Goal: Entertainment & Leisure: Consume media (video, audio)

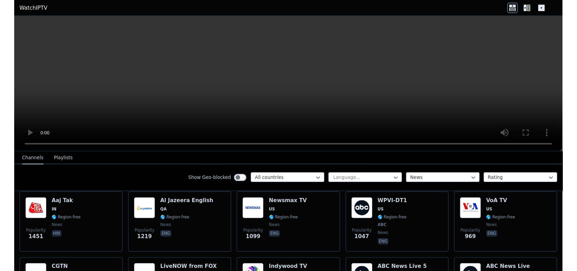
scroll to position [174, 0]
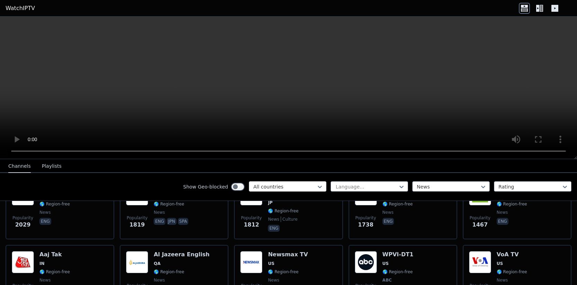
click at [310, 186] on div at bounding box center [284, 186] width 63 height 7
click at [440, 192] on div "Language... News Rating" at bounding box center [450, 186] width 241 height 11
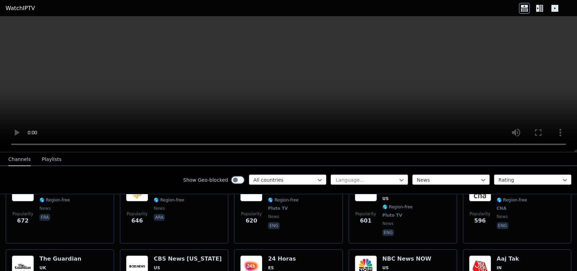
scroll to position [688, 0]
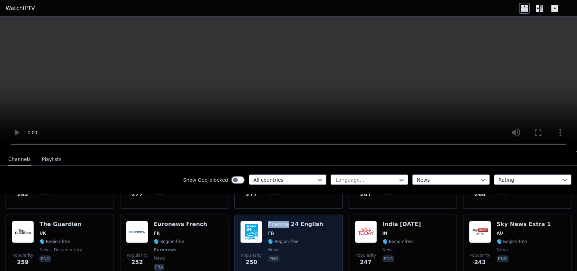
click at [245, 228] on img at bounding box center [251, 232] width 22 height 22
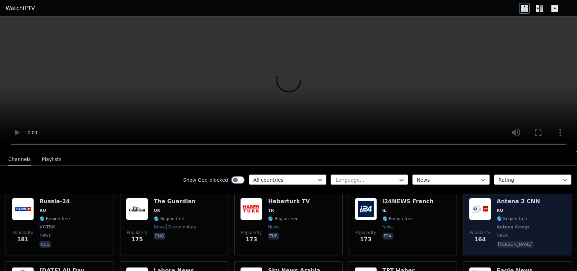
scroll to position [950, 0]
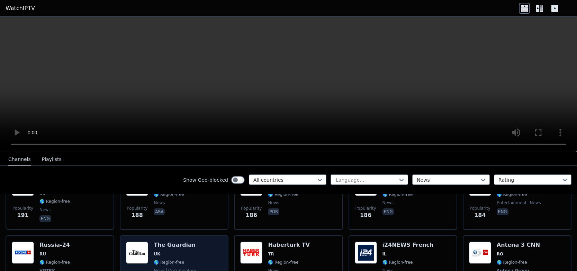
click at [127, 242] on img at bounding box center [137, 253] width 22 height 22
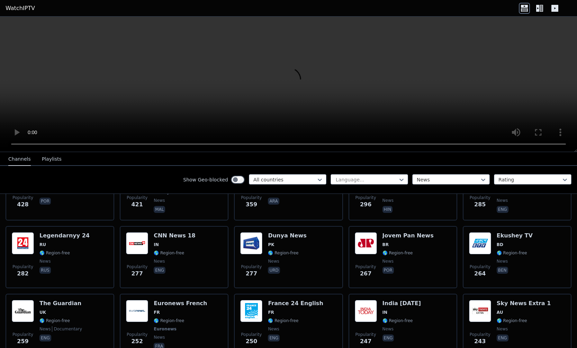
scroll to position [98, 0]
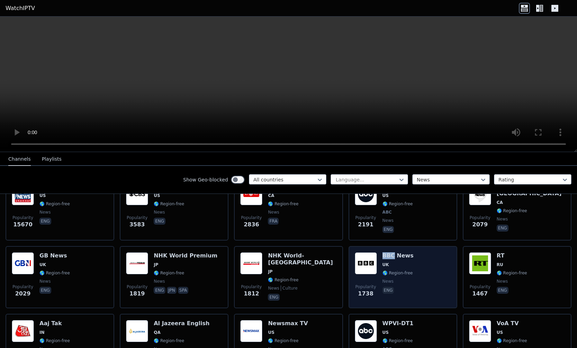
click at [366, 263] on img at bounding box center [366, 264] width 22 height 22
click at [368, 262] on img at bounding box center [366, 264] width 22 height 22
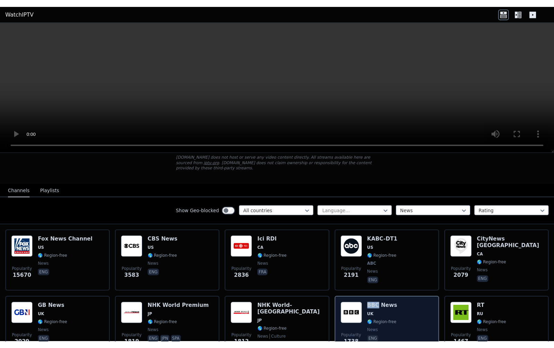
scroll to position [87, 0]
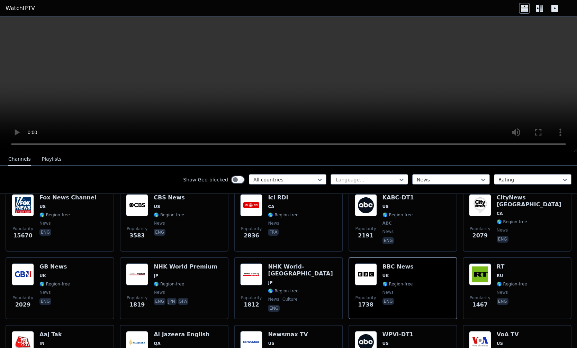
click at [540, 10] on icon at bounding box center [539, 8] width 11 height 11
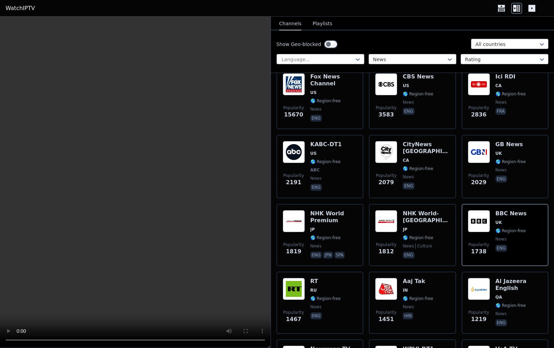
click at [529, 12] on icon at bounding box center [531, 8] width 11 height 11
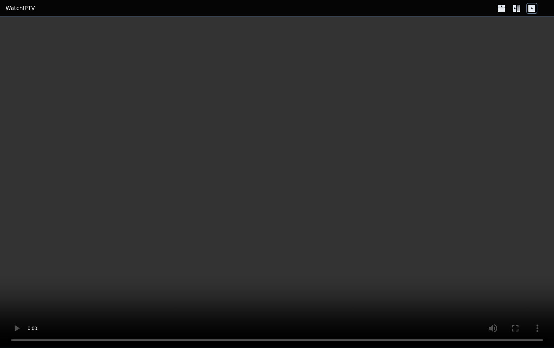
click at [22, 9] on link "WatchIPTV" at bounding box center [20, 8] width 29 height 8
click at [501, 8] on icon at bounding box center [501, 8] width 11 height 11
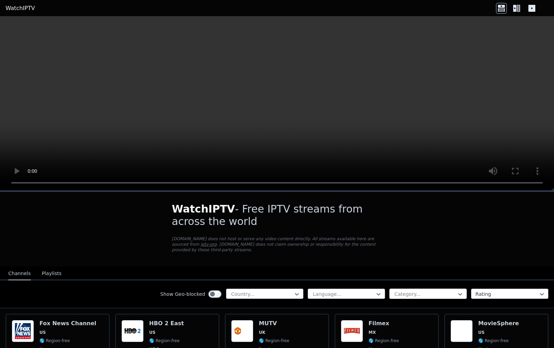
click at [409, 285] on div at bounding box center [425, 294] width 63 height 7
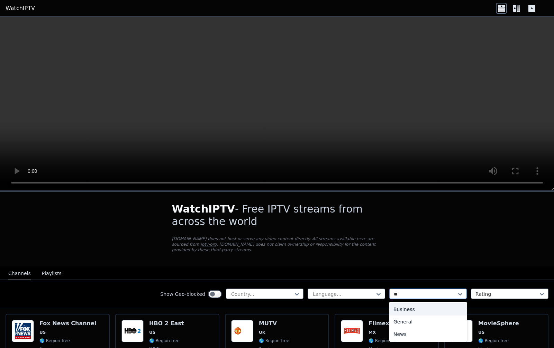
type input "***"
click at [404, 285] on div "News" at bounding box center [428, 310] width 78 height 12
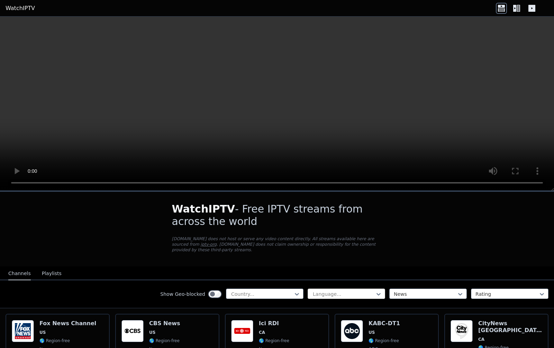
click at [371, 285] on div at bounding box center [343, 294] width 63 height 7
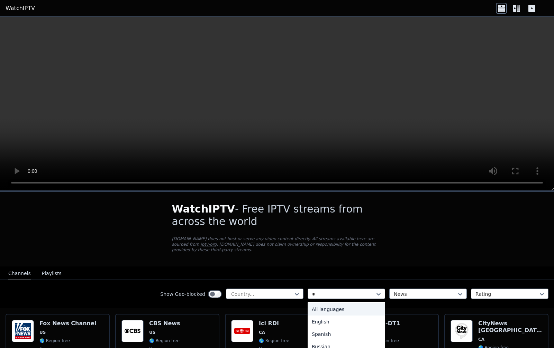
type input "**"
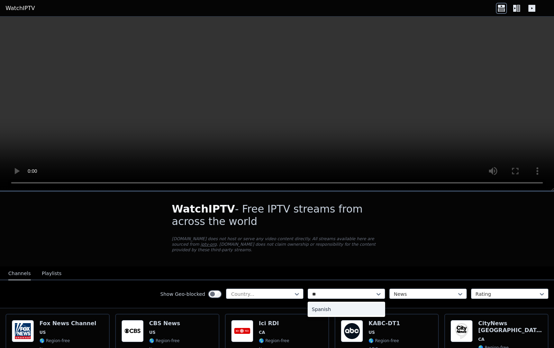
click at [342, 285] on div "Spanish" at bounding box center [347, 310] width 78 height 12
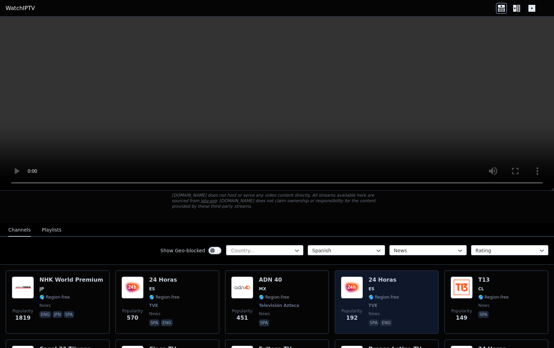
scroll to position [87, 0]
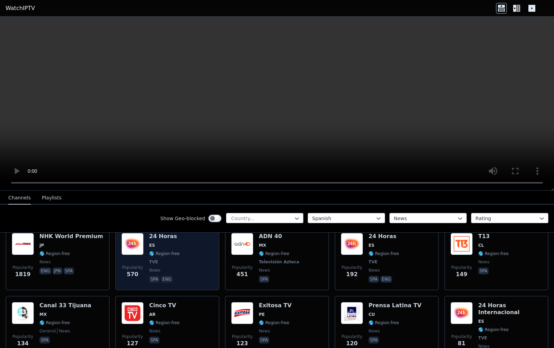
click at [136, 247] on img at bounding box center [132, 244] width 22 height 22
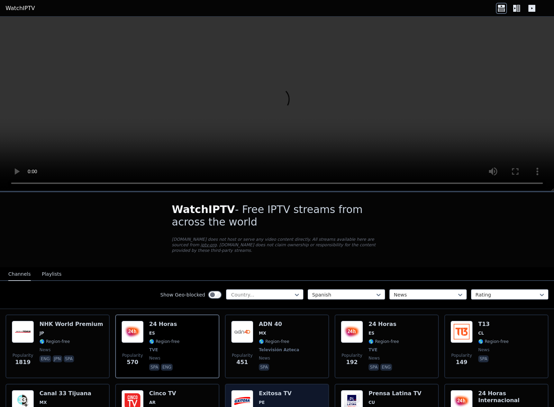
scroll to position [44, 0]
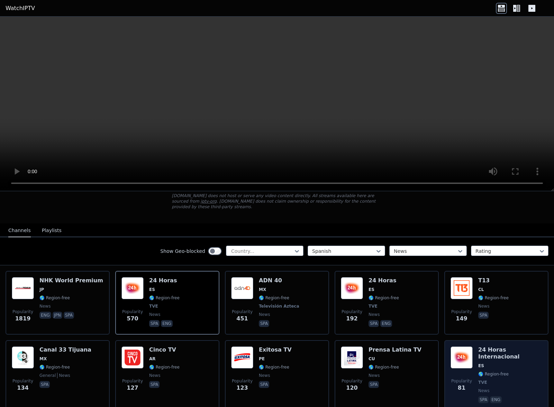
click at [471, 285] on img at bounding box center [462, 357] width 22 height 22
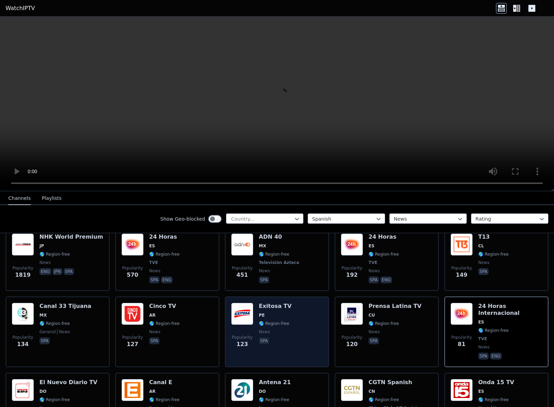
scroll to position [131, 0]
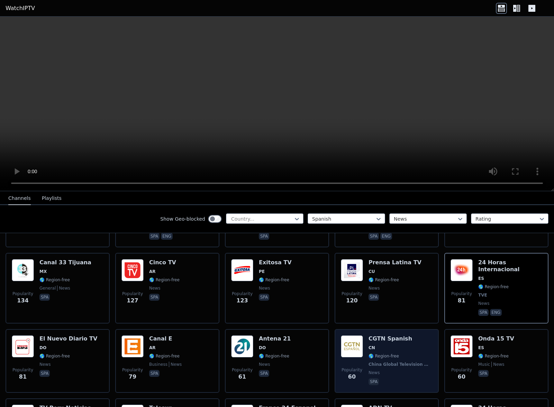
click at [387, 285] on h6 "CGTN Spanish" at bounding box center [401, 338] width 64 height 7
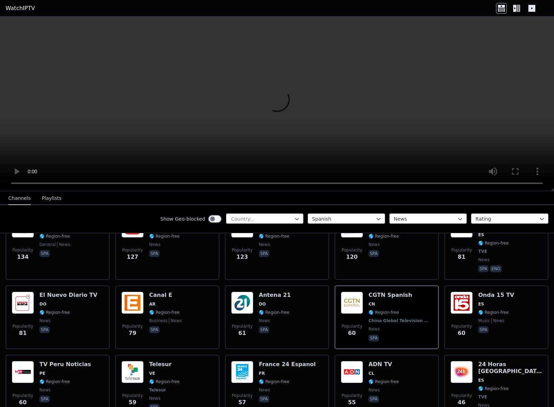
scroll to position [218, 0]
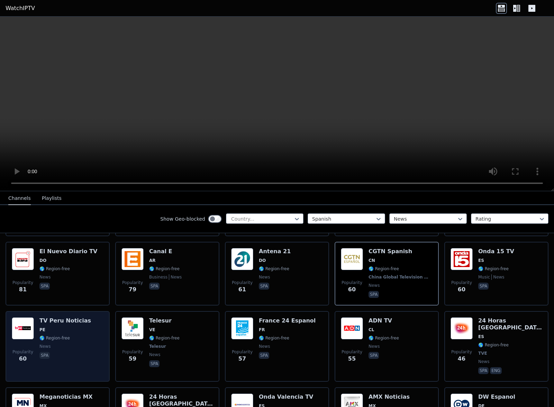
click at [35, 285] on div "Popularity 60 TV [GEOGRAPHIC_DATA] Noticias PE 🌎 Region-free news spa" at bounding box center [58, 346] width 92 height 58
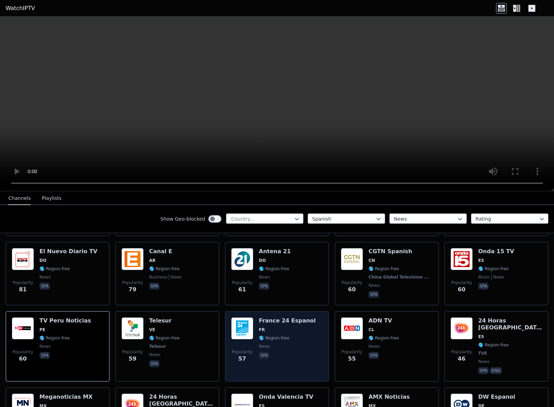
click at [253, 285] on img at bounding box center [242, 328] width 22 height 22
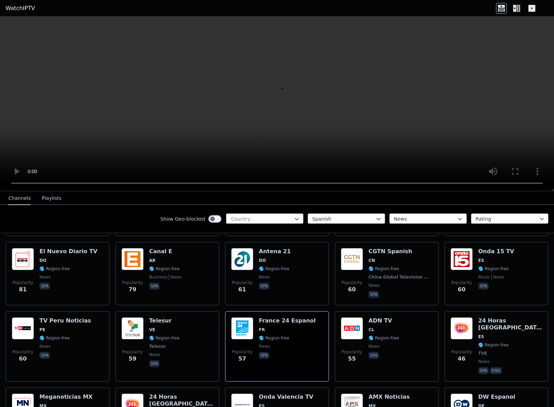
scroll to position [262, 0]
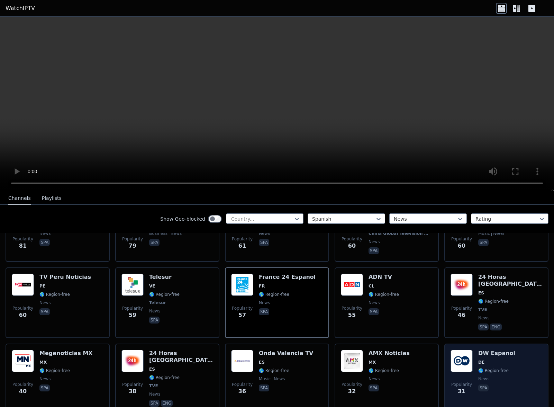
click at [467, 285] on img at bounding box center [462, 361] width 22 height 22
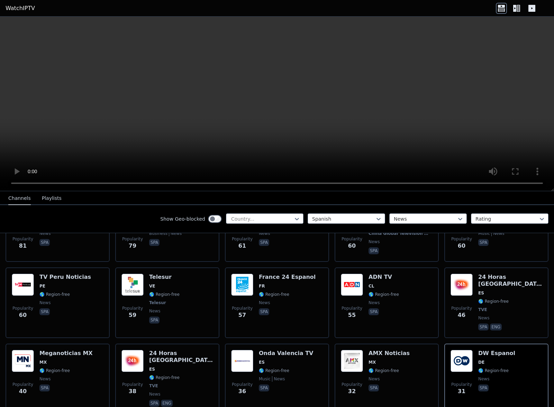
click at [527, 10] on icon at bounding box center [531, 8] width 11 height 11
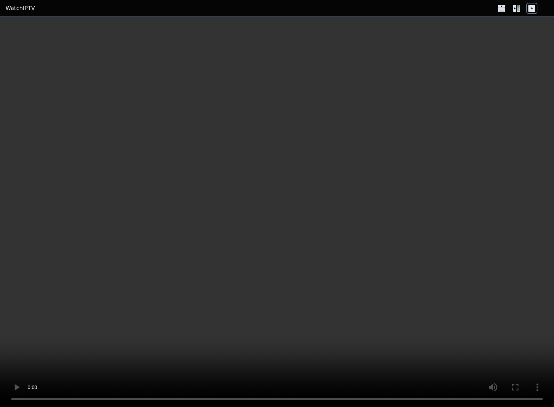
click at [532, 9] on icon at bounding box center [531, 8] width 11 height 11
click at [500, 8] on icon at bounding box center [501, 8] width 11 height 11
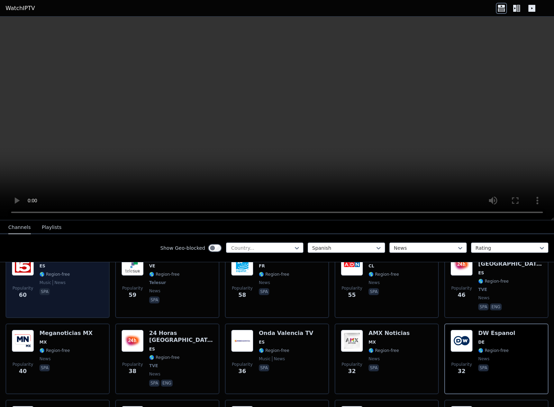
scroll to position [172, 0]
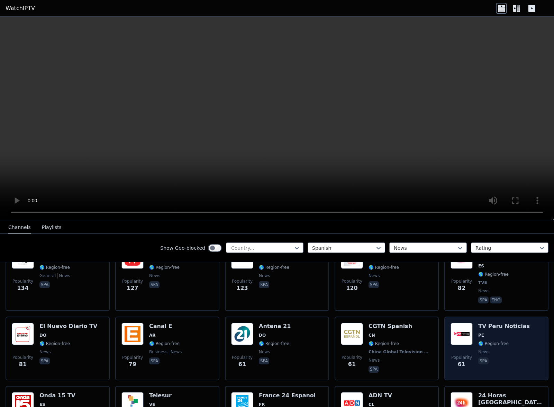
click at [448, 285] on div "Popularity 61 TV [GEOGRAPHIC_DATA] Noticias PE 🌎 Region-free news spa" at bounding box center [496, 348] width 104 height 64
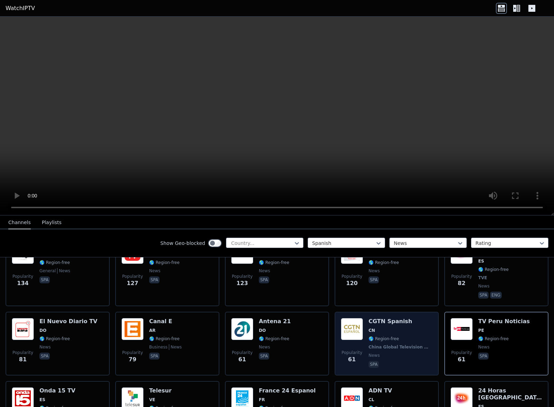
scroll to position [216, 0]
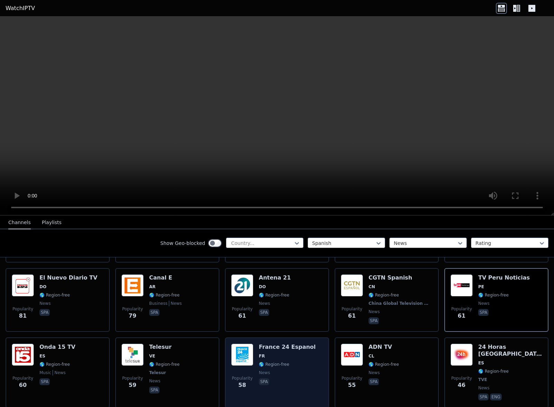
click at [240, 285] on img at bounding box center [242, 354] width 22 height 22
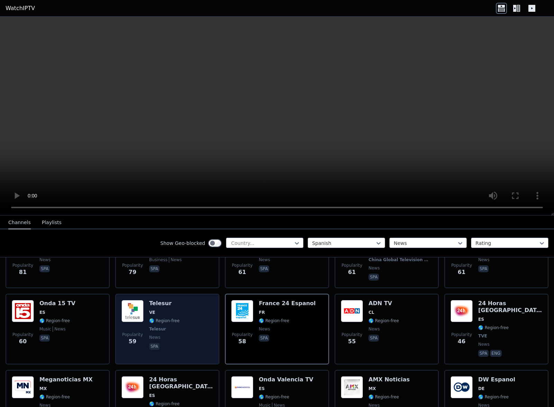
click at [138, 285] on img at bounding box center [132, 311] width 22 height 22
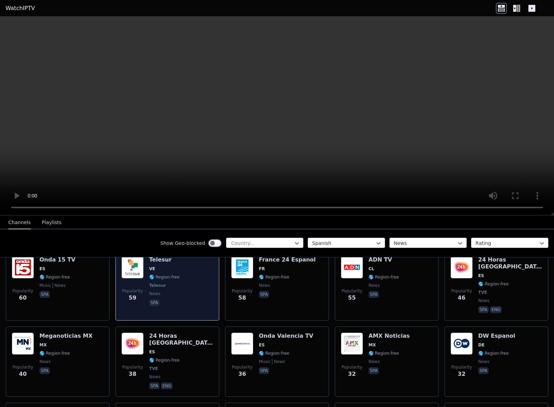
scroll to position [347, 0]
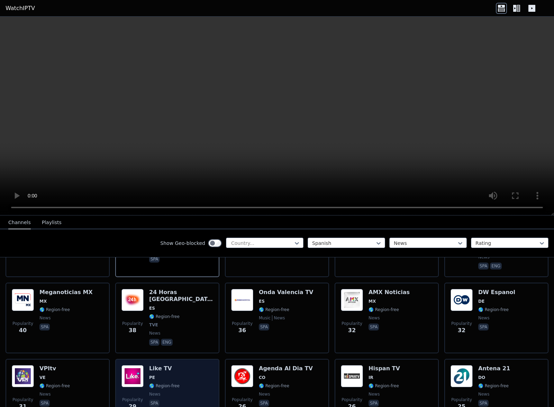
click at [159, 285] on span "PE" at bounding box center [164, 377] width 30 height 6
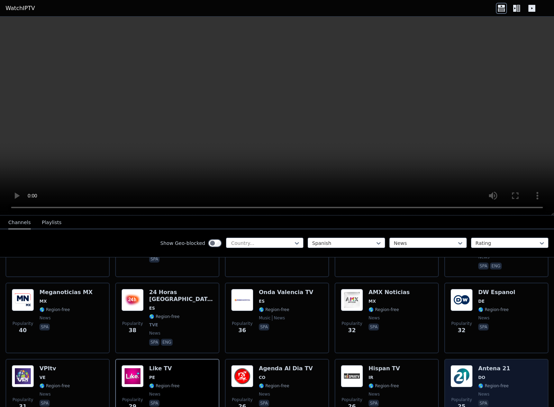
click at [490, 285] on h6 "Antena 21" at bounding box center [494, 368] width 32 height 7
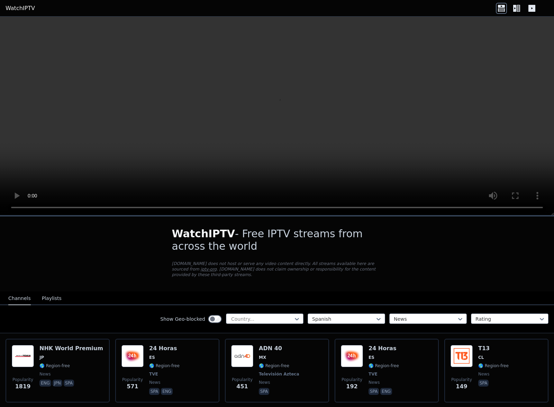
scroll to position [44, 0]
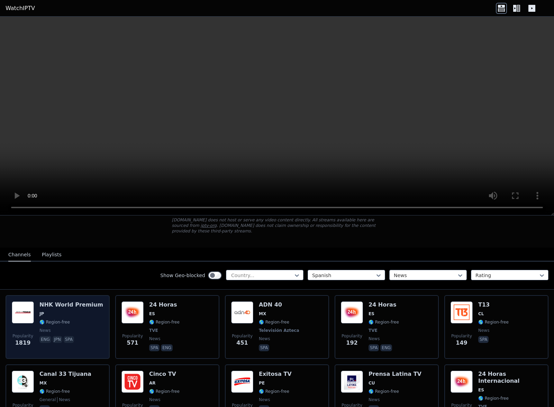
click at [49, 285] on span "🌎 Region-free" at bounding box center [54, 322] width 30 height 6
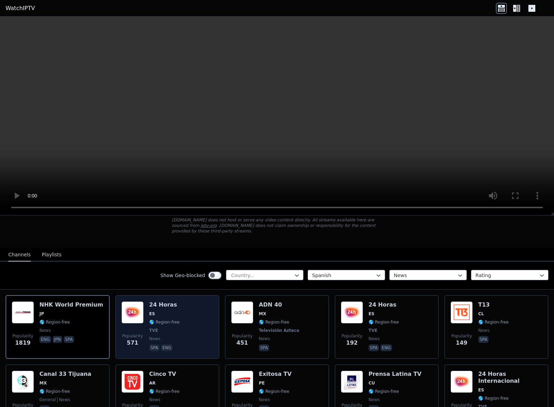
click at [171, 285] on span "ES" at bounding box center [164, 314] width 30 height 6
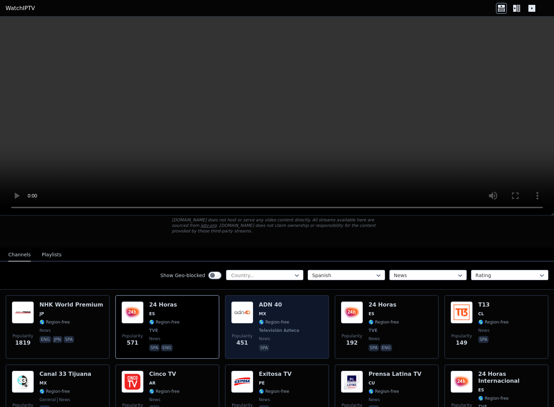
click at [260, 285] on span "🌎 Region-free" at bounding box center [274, 322] width 30 height 6
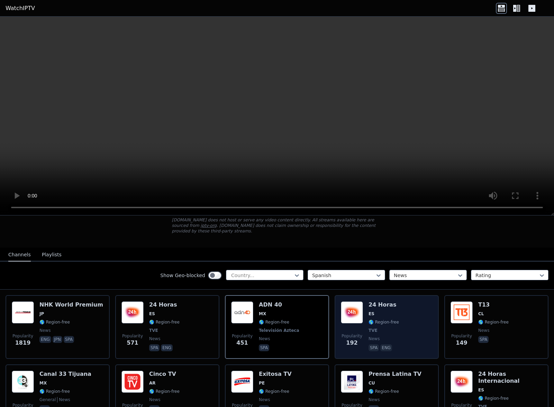
click at [382, 285] on span "TVE" at bounding box center [384, 330] width 30 height 6
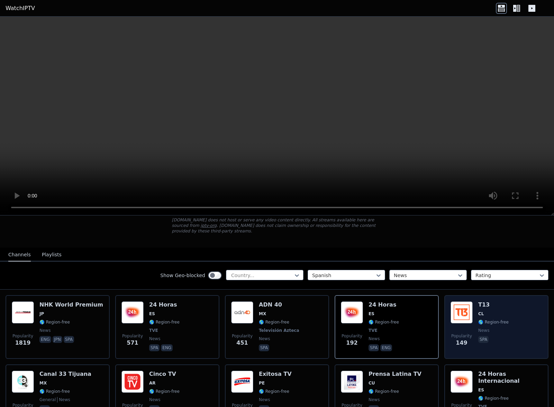
click at [472, 285] on div "Popularity 149" at bounding box center [462, 326] width 22 height 51
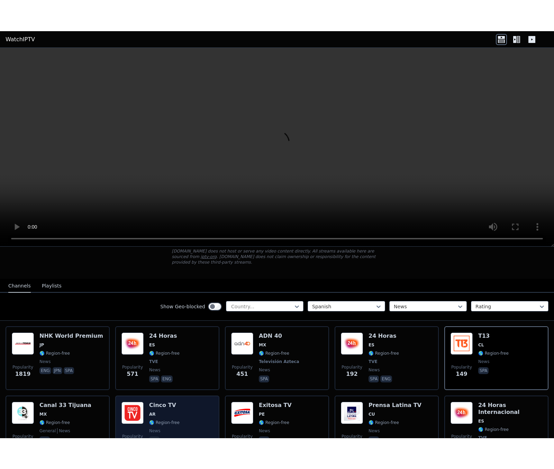
scroll to position [87, 0]
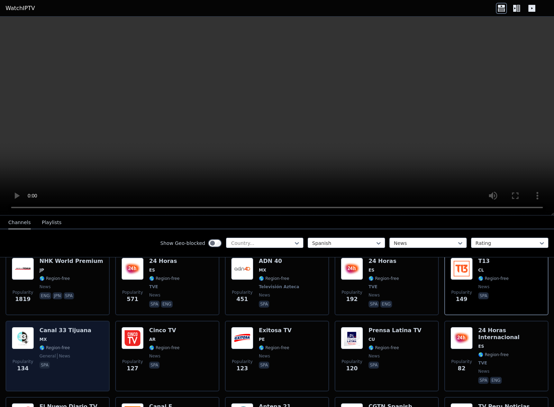
click at [42, 285] on h6 "Canal 33 Tijuana" at bounding box center [65, 330] width 52 height 7
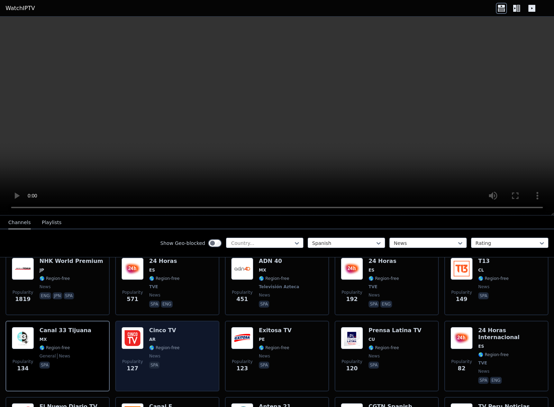
click at [138, 285] on img at bounding box center [132, 338] width 22 height 22
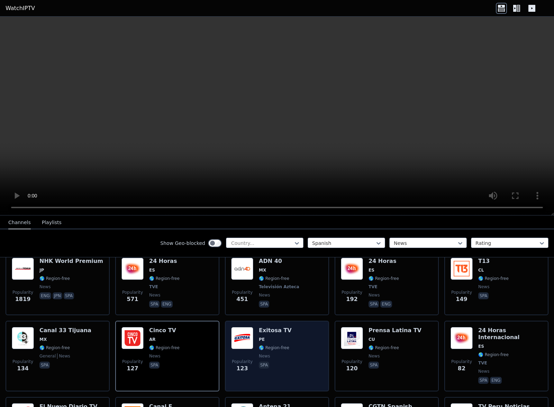
click at [262, 285] on div "Exitosa TV PE 🌎 Region-free news spa" at bounding box center [275, 356] width 33 height 58
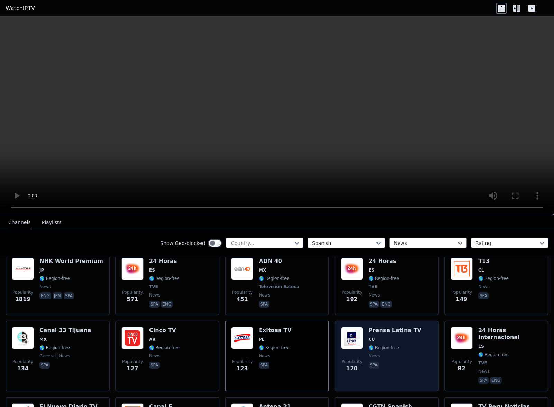
click at [366, 285] on div "Popularity 120 Prensa Latina TV CU 🌎 Region-free news spa" at bounding box center [387, 356] width 92 height 58
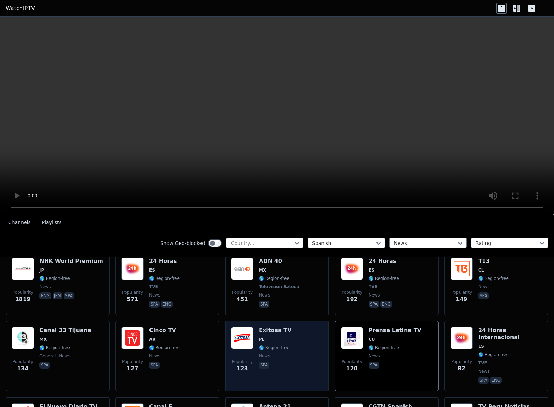
click at [228, 285] on div "Popularity 123 Exitosa TV PE 🌎 Region-free news spa" at bounding box center [277, 355] width 104 height 71
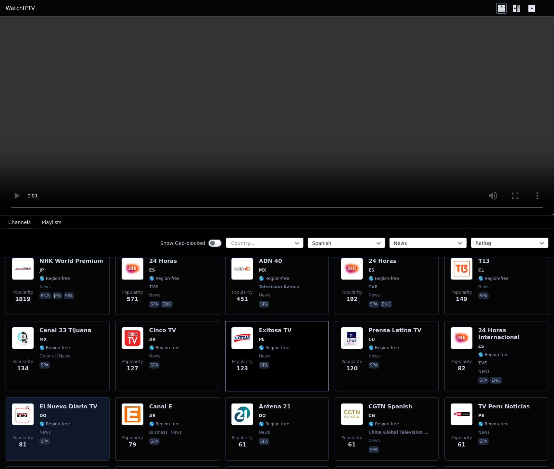
click at [66, 285] on h6 "El Nuevo Diario TV" at bounding box center [68, 406] width 58 height 7
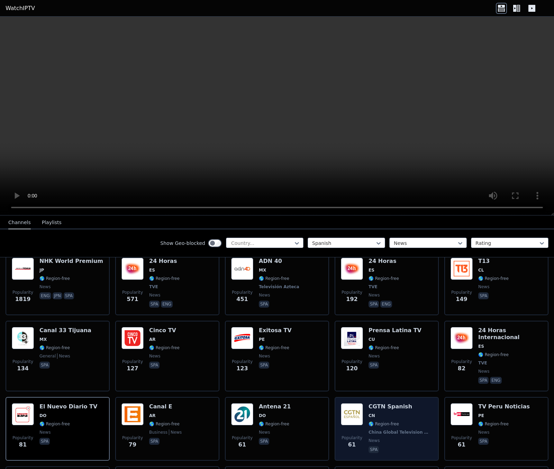
click at [394, 285] on div "CGTN Spanish CN 🌎 Region-free [GEOGRAPHIC_DATA] Global Television Network news …" at bounding box center [401, 428] width 64 height 51
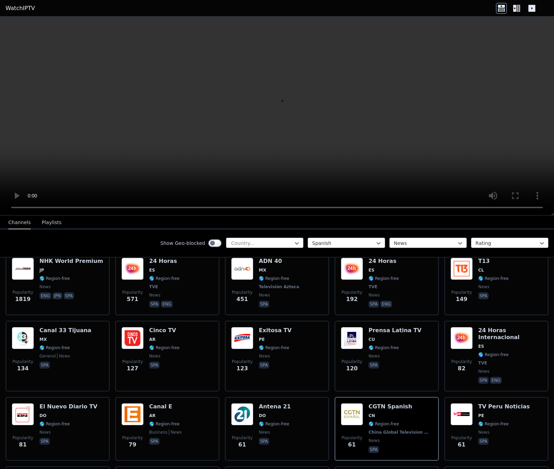
scroll to position [131, 0]
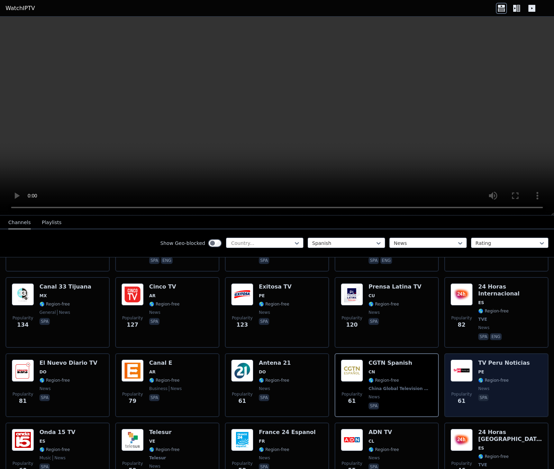
click at [479, 285] on span "🌎 Region-free" at bounding box center [493, 380] width 30 height 6
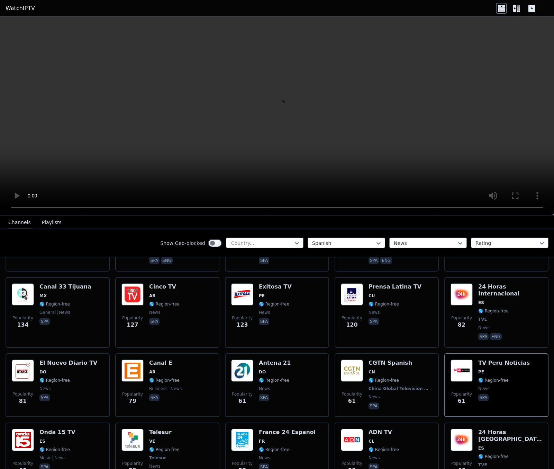
scroll to position [174, 0]
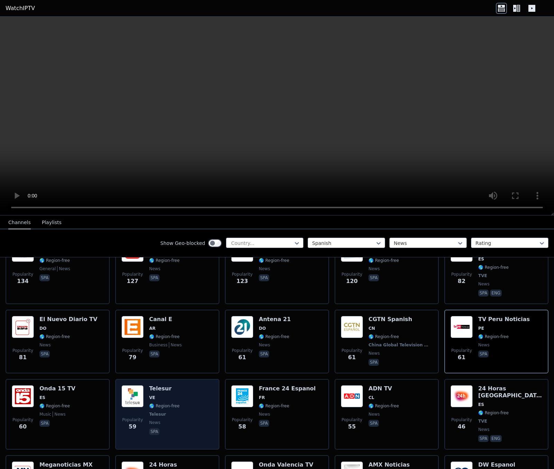
click at [139, 285] on img at bounding box center [132, 396] width 22 height 22
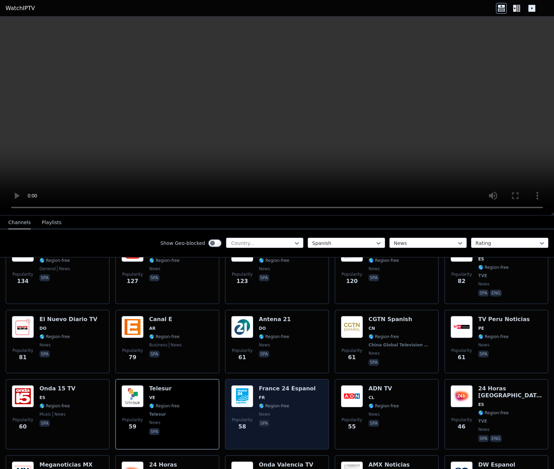
click at [282, 285] on span "FR" at bounding box center [287, 398] width 57 height 6
